Goal: Information Seeking & Learning: Learn about a topic

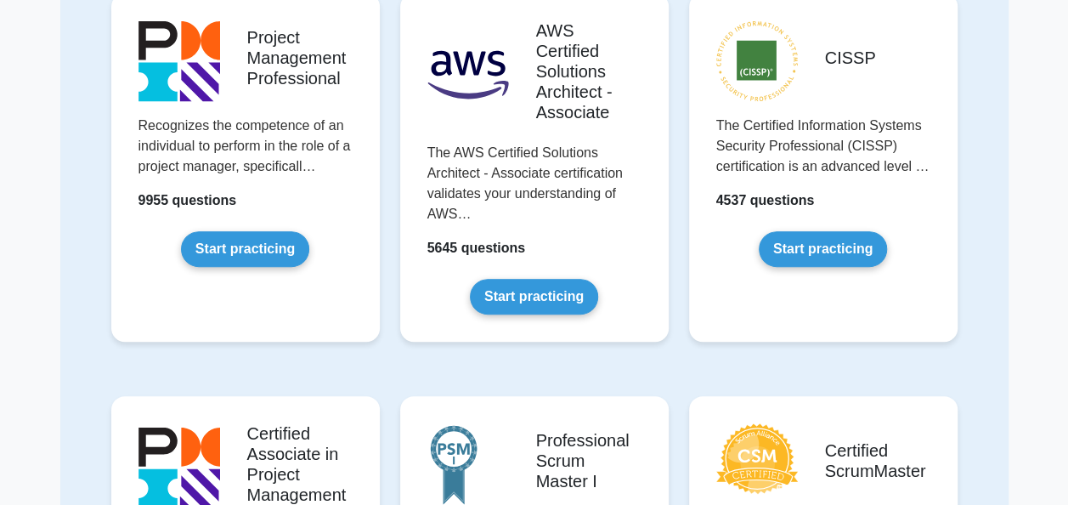
scroll to position [203, 0]
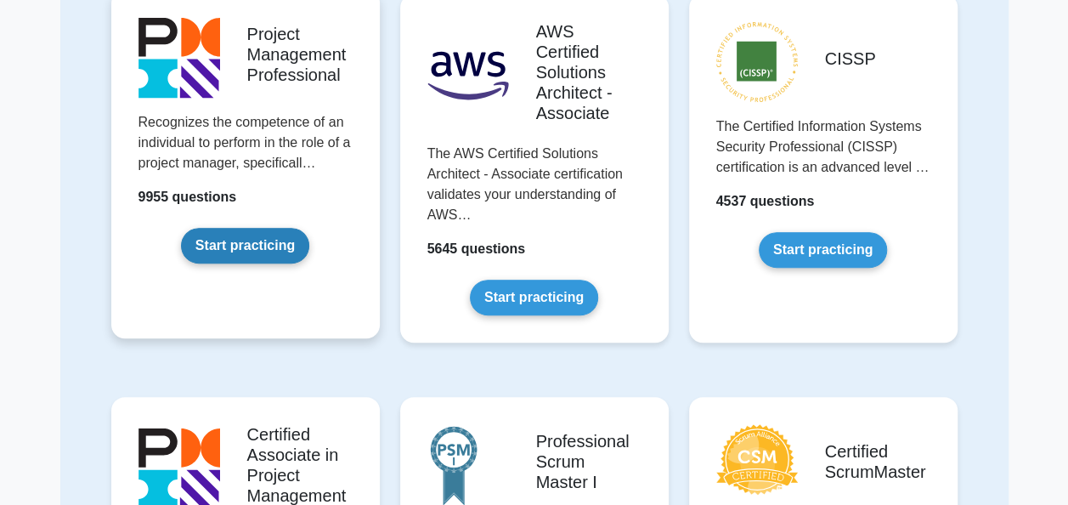
click at [265, 246] on link "Start practicing" at bounding box center [245, 246] width 128 height 36
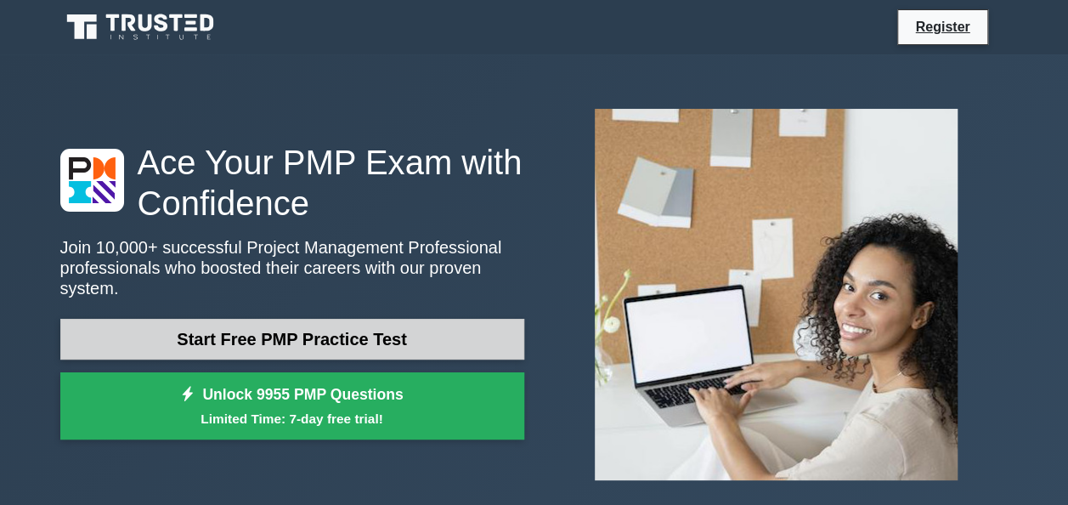
click at [302, 342] on link "Start Free PMP Practice Test" at bounding box center [292, 339] width 464 height 41
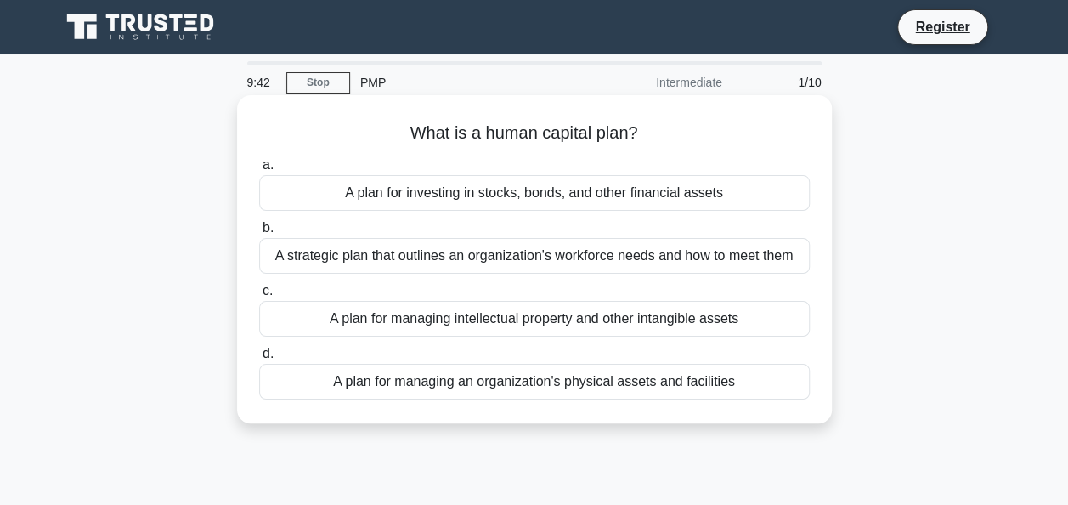
click at [387, 319] on div "A plan for managing intellectual property and other intangible assets" at bounding box center [534, 319] width 550 height 36
click at [259, 296] on input "c. A plan for managing intellectual property and other intangible assets" at bounding box center [259, 290] width 0 height 11
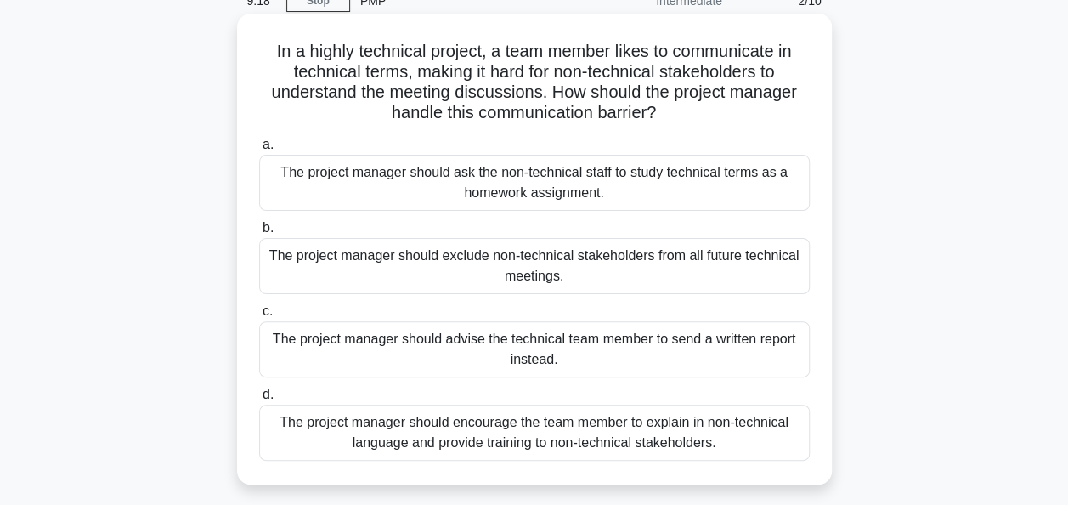
scroll to position [83, 0]
click at [542, 439] on div "The project manager should encourage the team member to explain in non-technica…" at bounding box center [534, 431] width 550 height 56
click at [259, 398] on input "d. The project manager should encourage the team member to explain in non-techn…" at bounding box center [259, 392] width 0 height 11
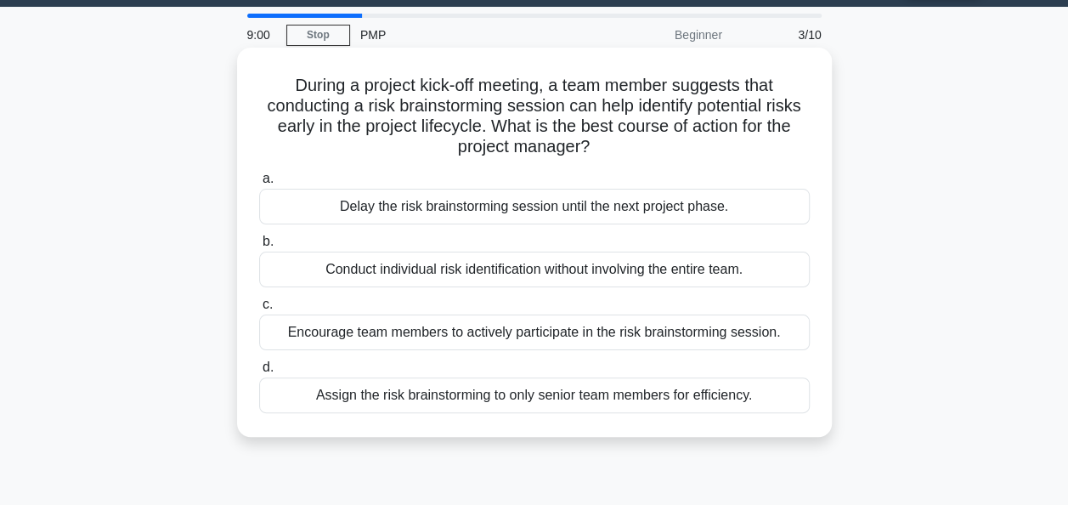
scroll to position [48, 0]
